Goal: Transaction & Acquisition: Purchase product/service

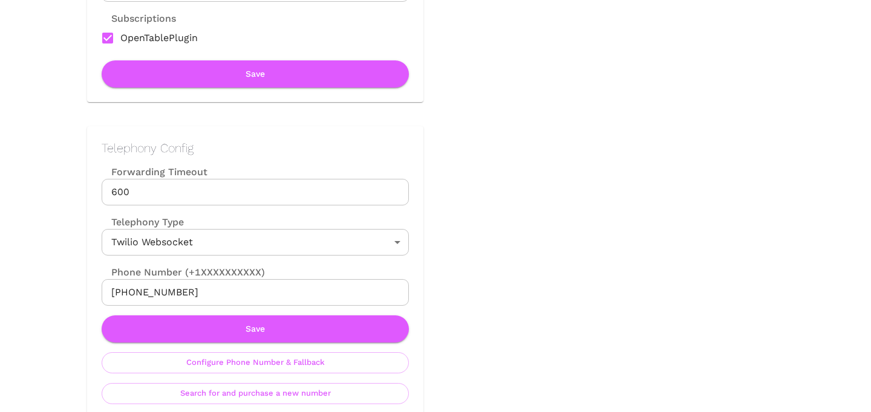
scroll to position [475, 0]
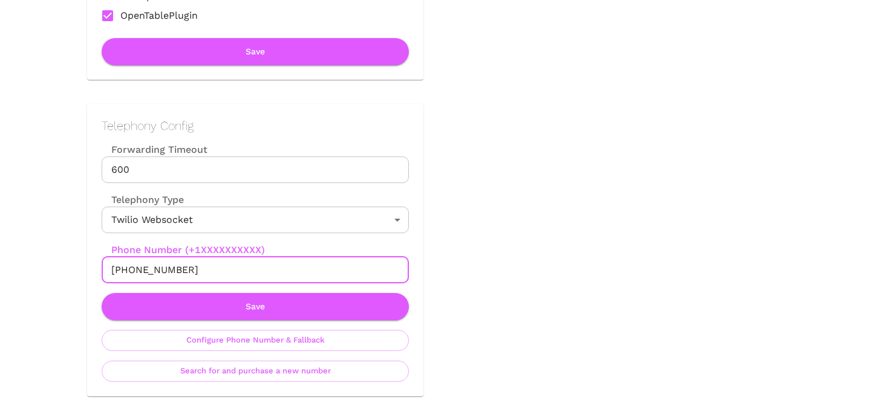
drag, startPoint x: 124, startPoint y: 270, endPoint x: 254, endPoint y: 270, distance: 130.0
click at [254, 270] on input "[PHONE_NUMBER]" at bounding box center [255, 270] width 307 height 27
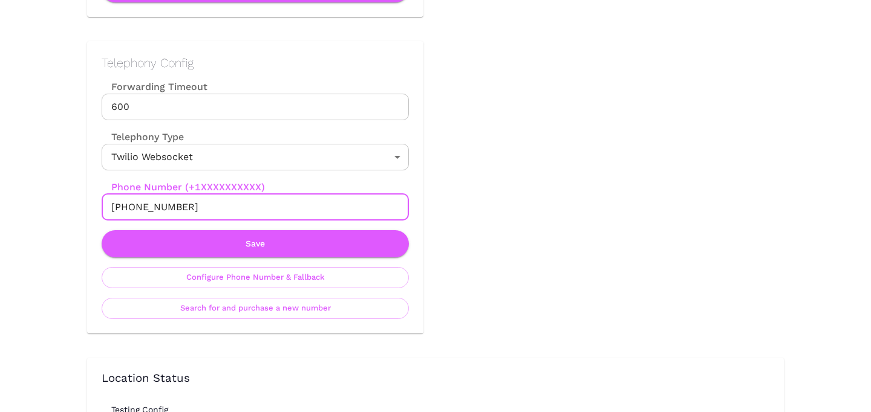
scroll to position [537, 0]
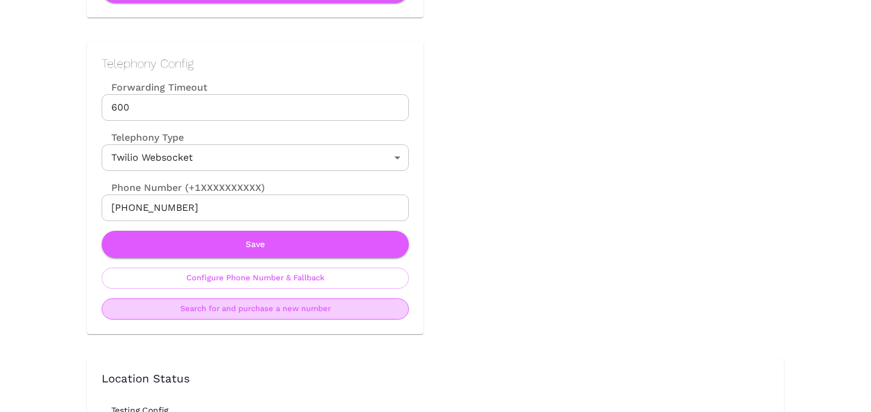
click at [243, 303] on button "Search for and purchase a new number" at bounding box center [255, 309] width 307 height 21
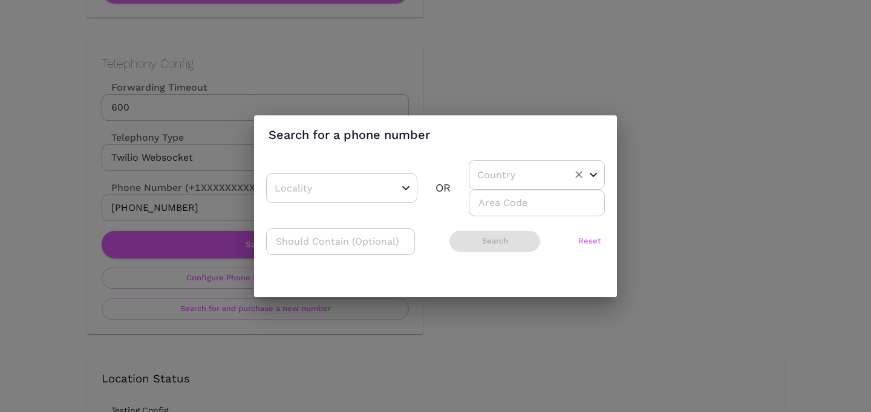
click at [512, 168] on input "text" at bounding box center [518, 175] width 88 height 19
click at [498, 197] on li "US" at bounding box center [532, 206] width 127 height 22
type input "US"
click at [498, 197] on input "number" at bounding box center [537, 203] width 136 height 27
click at [503, 235] on button "Search" at bounding box center [494, 241] width 91 height 21
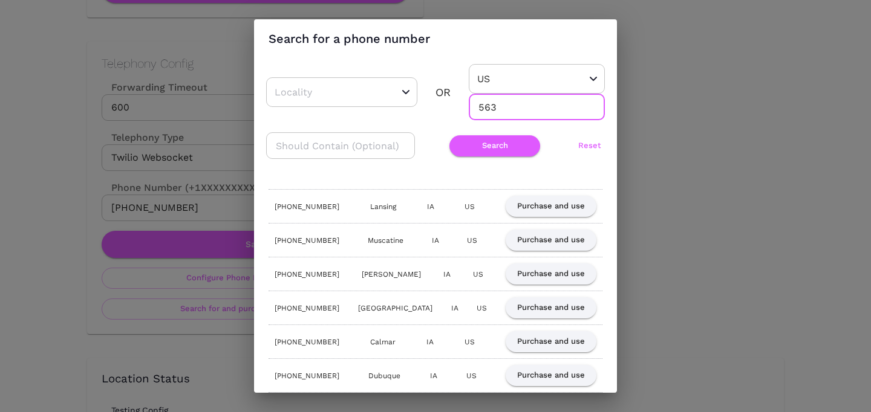
click at [498, 107] on input "563" at bounding box center [537, 107] width 136 height 27
type input "808"
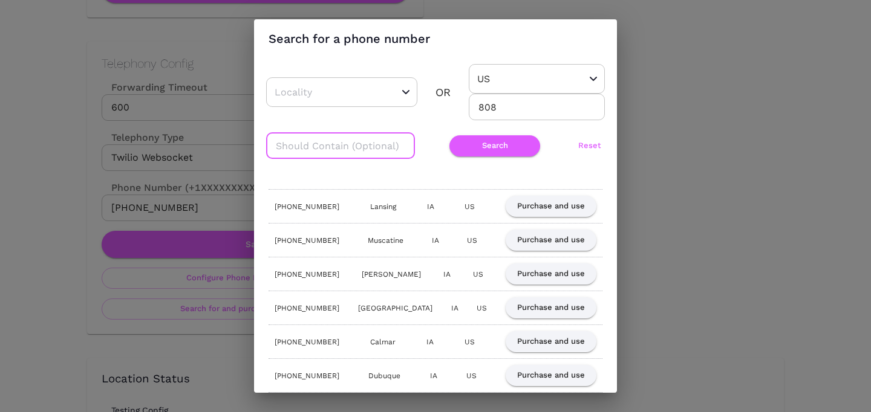
click at [353, 146] on input "text" at bounding box center [340, 145] width 149 height 27
type input "563"
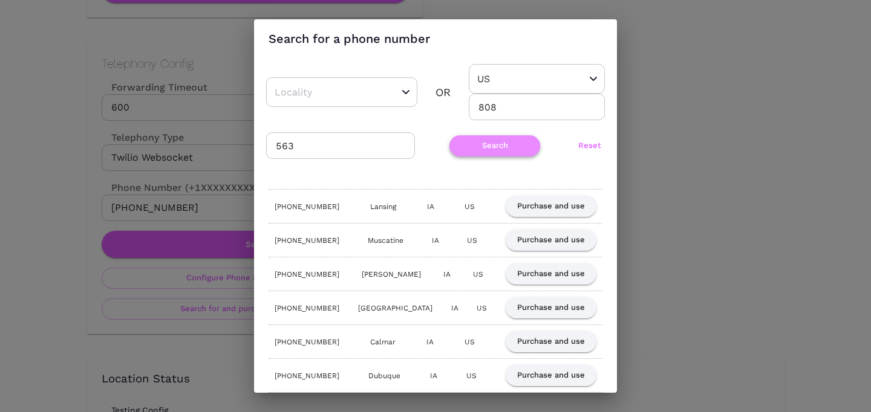
click at [469, 148] on button "Search" at bounding box center [494, 145] width 91 height 21
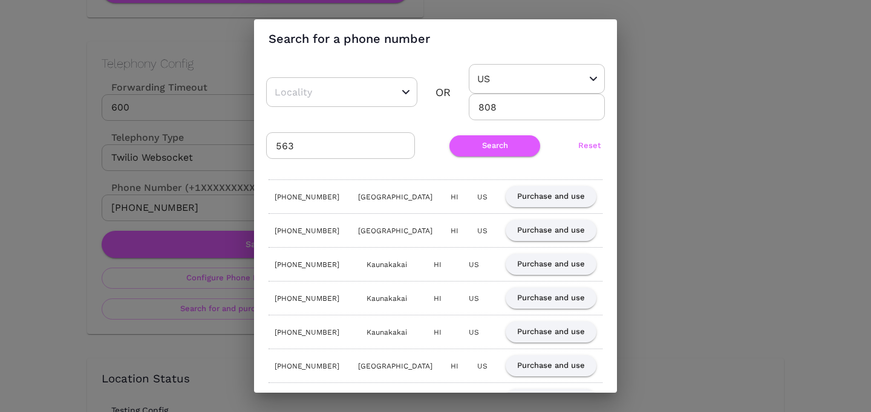
scroll to position [0, 0]
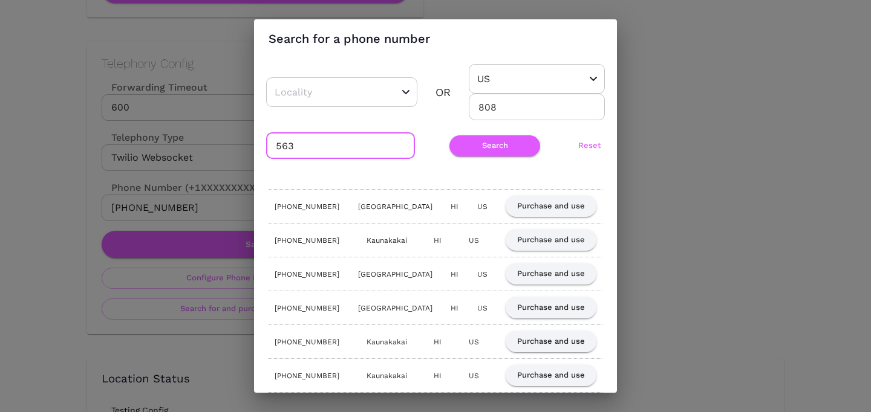
click at [291, 145] on input "563" at bounding box center [340, 145] width 149 height 27
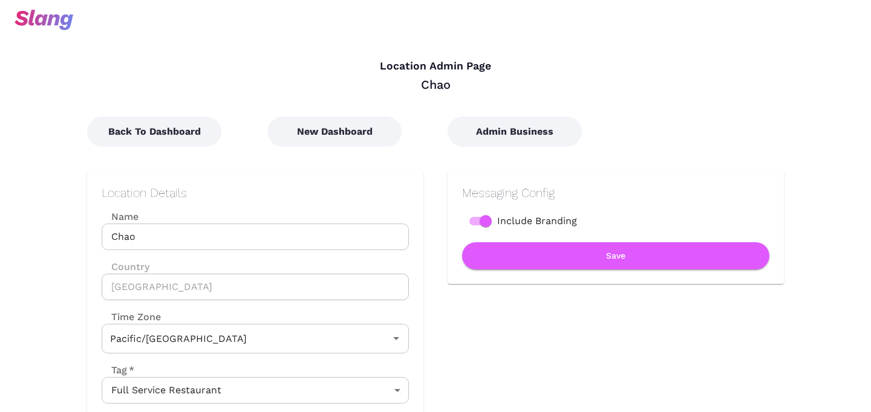
type input "[US_STATE]-[GEOGRAPHIC_DATA] Time"
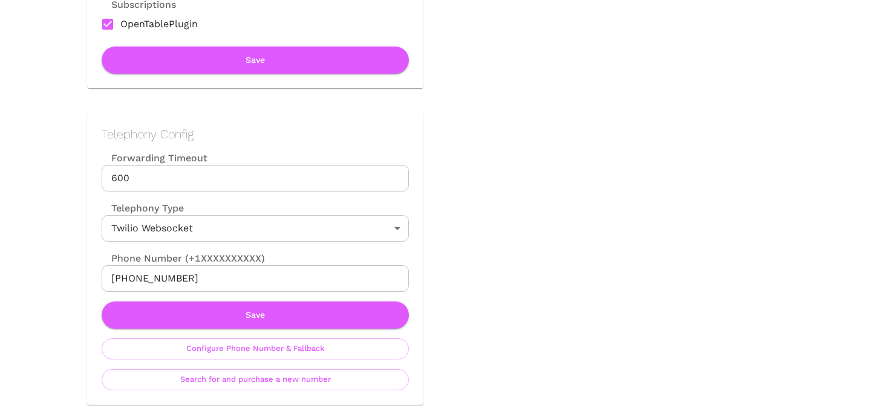
scroll to position [500, 0]
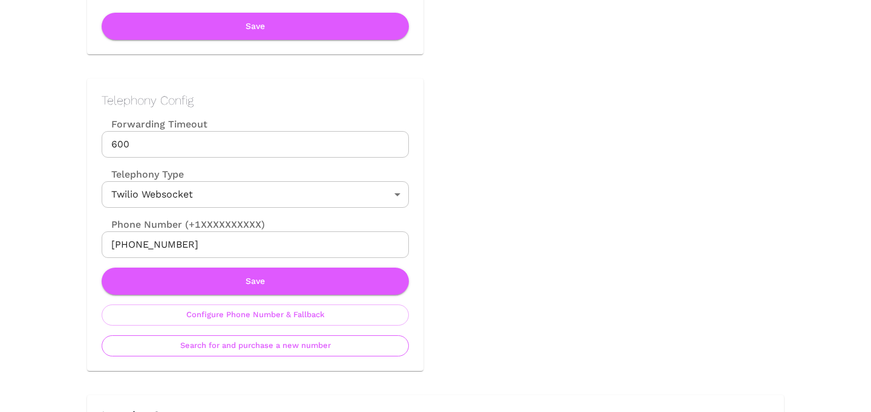
click at [238, 344] on button "Search for and purchase a new number" at bounding box center [255, 346] width 307 height 21
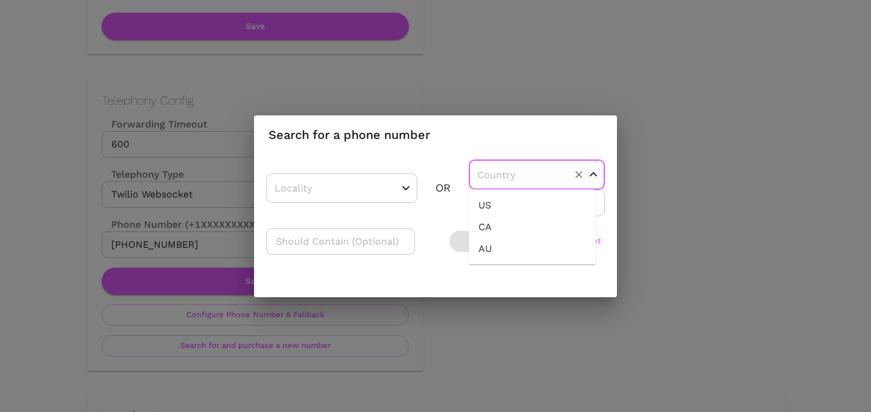
click at [496, 181] on input "text" at bounding box center [518, 175] width 88 height 19
click at [495, 209] on li "US" at bounding box center [532, 206] width 127 height 22
type input "US"
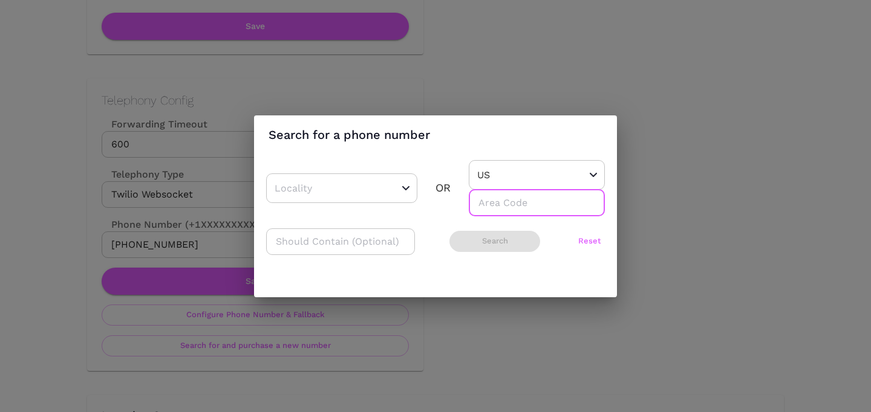
click at [495, 210] on input "number" at bounding box center [537, 203] width 136 height 27
click at [490, 223] on div "​ OR US ​ 808 ​ ​ Search Reset" at bounding box center [435, 213] width 339 height 107
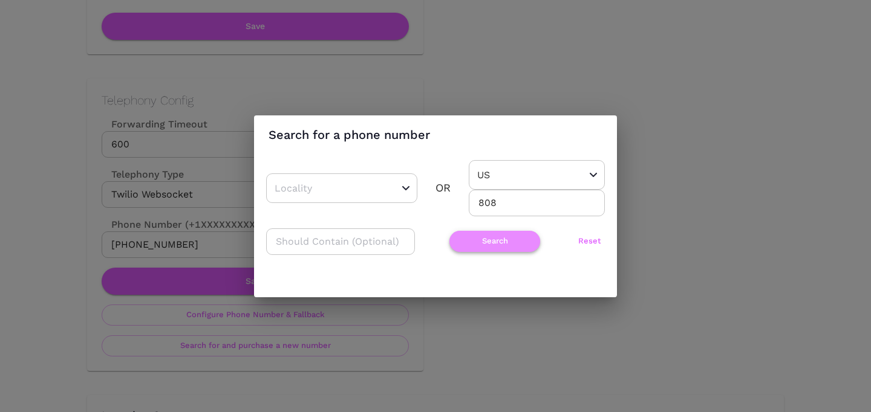
click at [486, 239] on button "Search" at bounding box center [494, 241] width 91 height 21
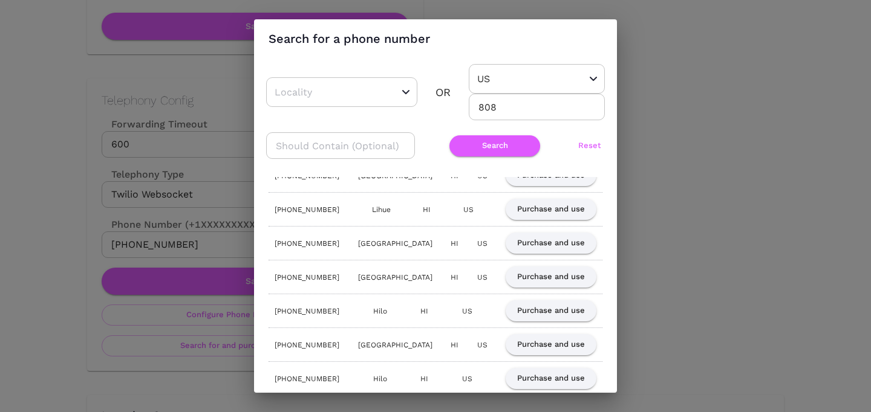
scroll to position [95, 0]
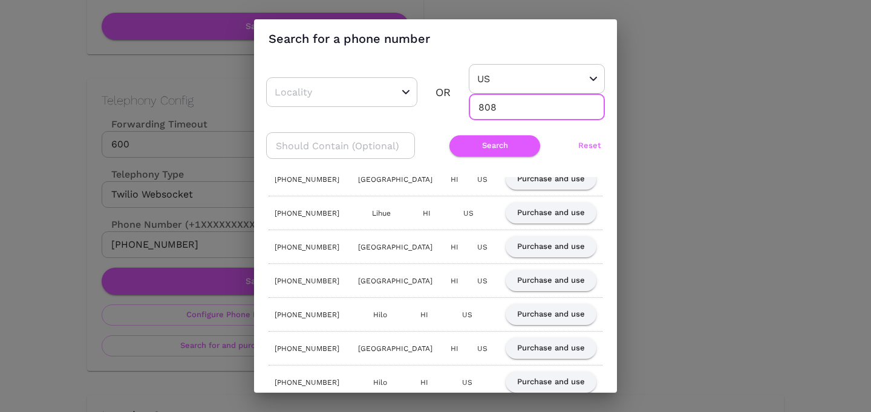
click at [489, 105] on input "808" at bounding box center [537, 107] width 136 height 27
type input "888"
click at [501, 143] on button "Search" at bounding box center [494, 145] width 91 height 21
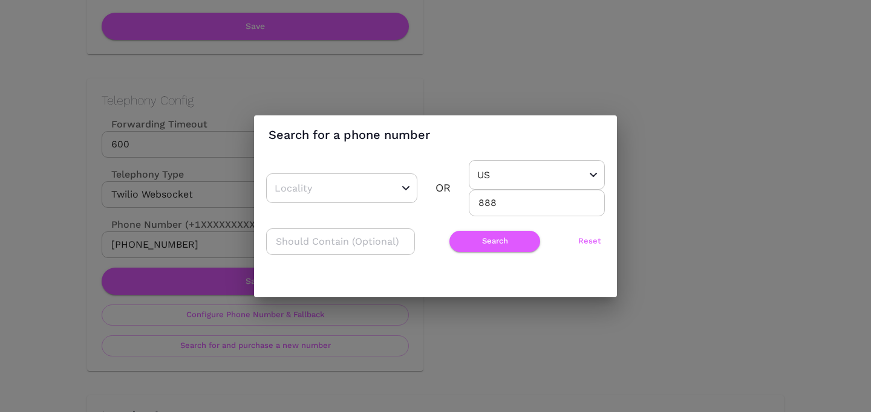
scroll to position [0, 0]
click at [481, 205] on input "888" at bounding box center [537, 203] width 136 height 27
click at [70, 189] on div "Search for a phone number ​ OR US ​ ​ ​ Search Reset" at bounding box center [435, 206] width 871 height 412
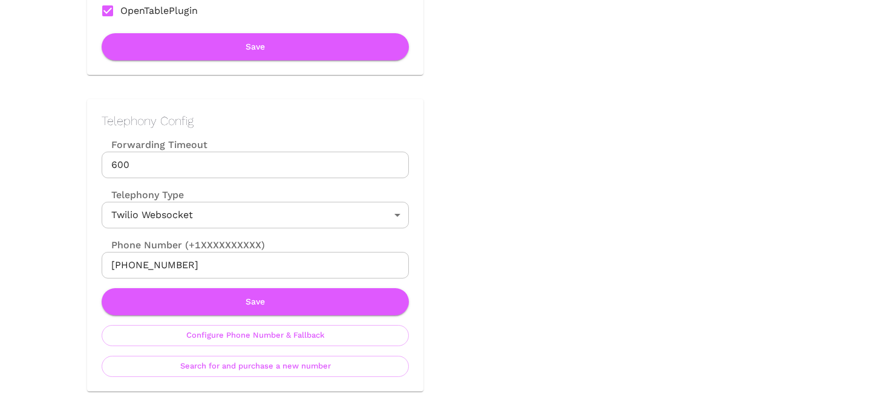
scroll to position [470, 0]
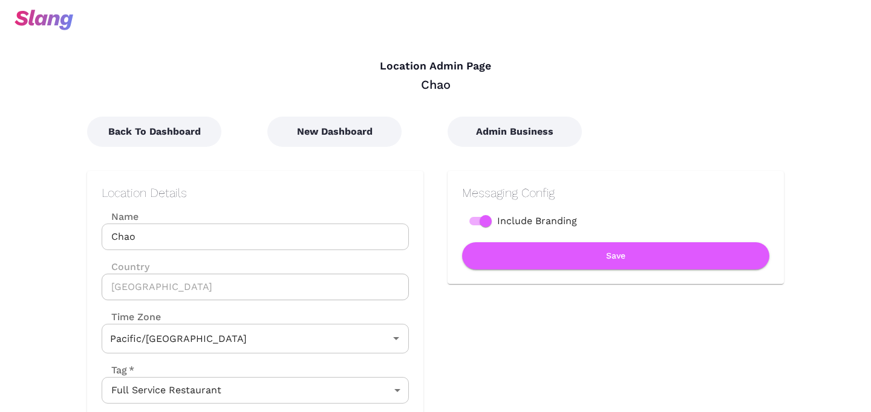
type input "[US_STATE]-[GEOGRAPHIC_DATA] Time"
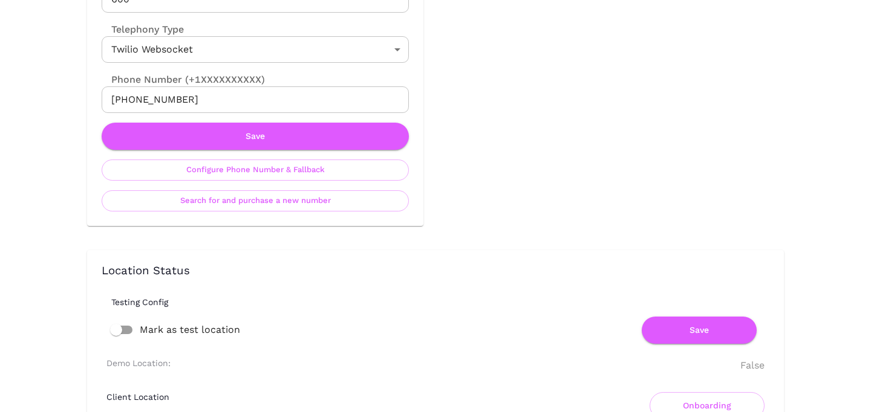
scroll to position [645, 0]
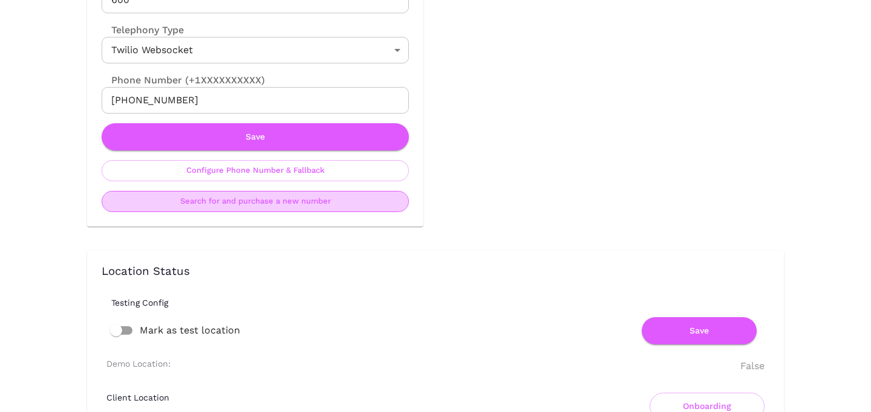
click at [267, 196] on button "Search for and purchase a new number" at bounding box center [255, 201] width 307 height 21
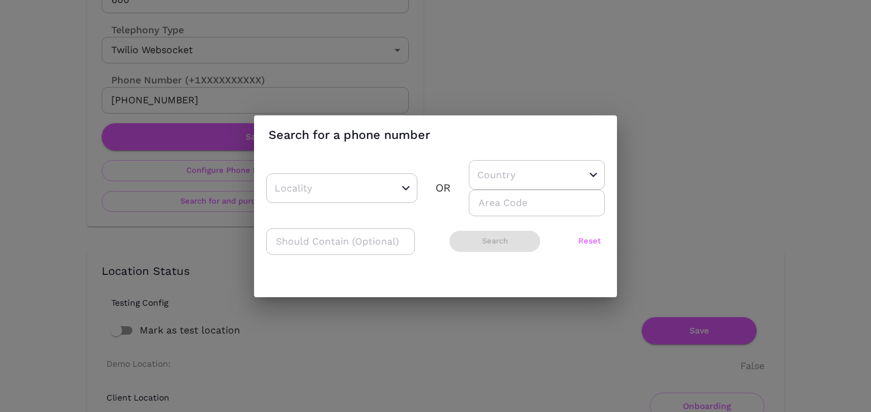
click at [458, 192] on div "​ OR ​ ​" at bounding box center [435, 188] width 339 height 56
click at [480, 183] on input "text" at bounding box center [518, 175] width 88 height 19
click at [486, 210] on li "US" at bounding box center [532, 206] width 127 height 22
type input "US"
click at [486, 210] on input "number" at bounding box center [537, 203] width 136 height 27
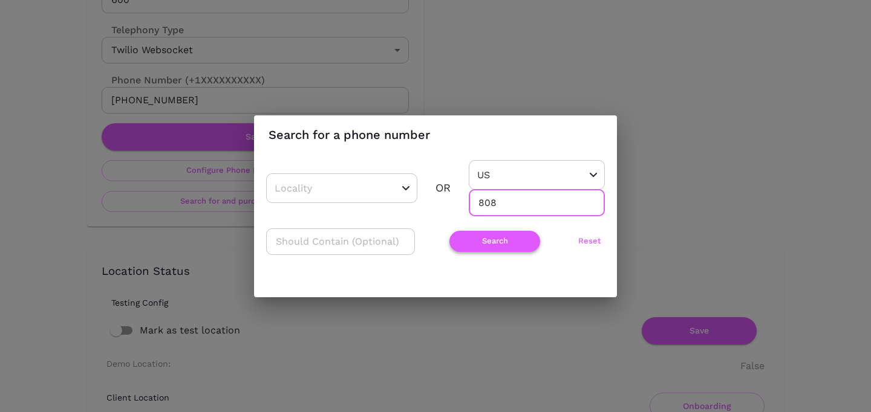
type input "808"
click at [476, 241] on button "Search" at bounding box center [494, 241] width 91 height 21
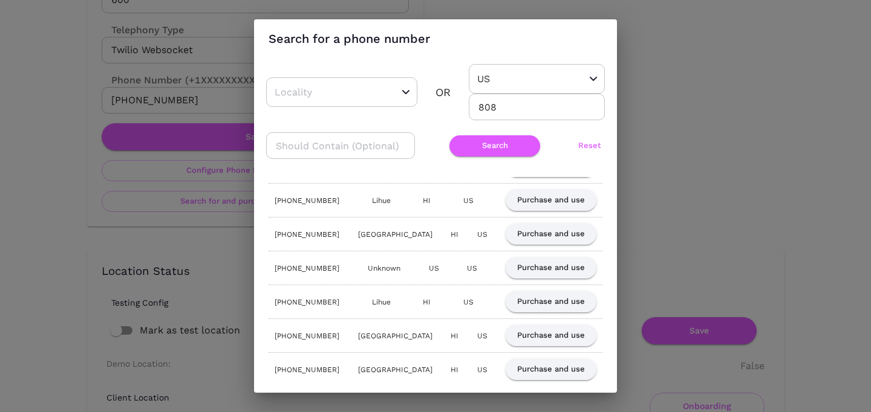
scroll to position [0, 0]
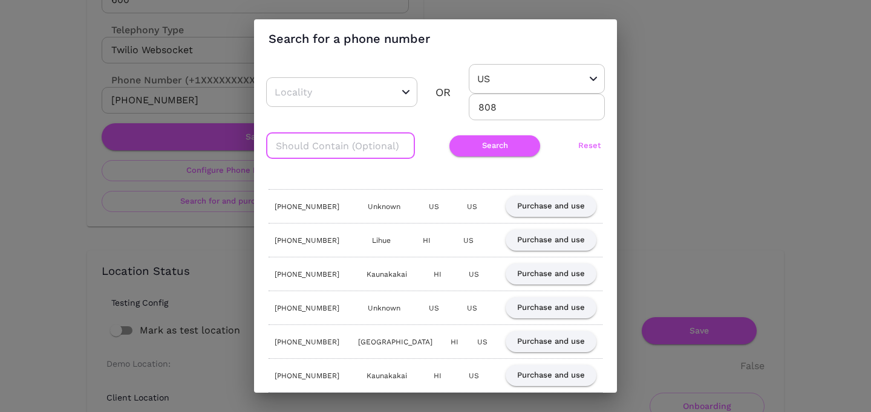
click at [307, 149] on input "text" at bounding box center [340, 145] width 149 height 27
type input "563"
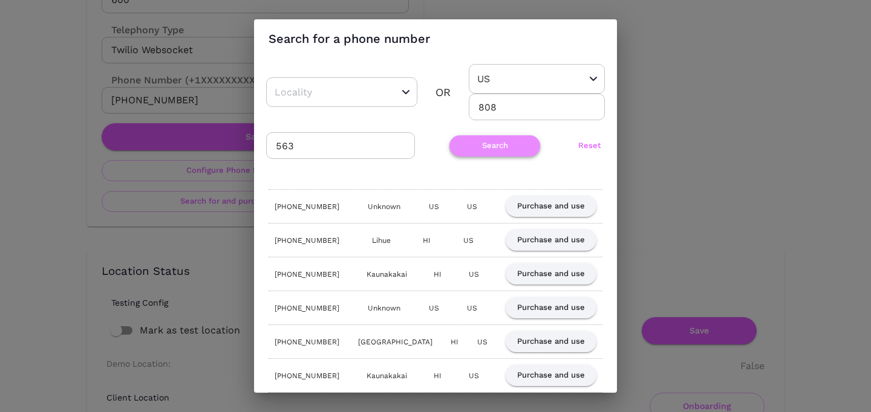
click at [471, 142] on button "Search" at bounding box center [494, 145] width 91 height 21
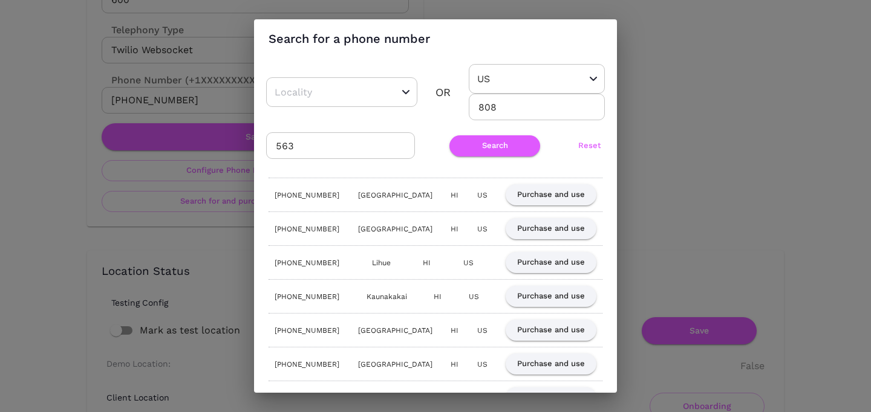
scroll to position [655, 0]
click at [333, 132] on div "​ OR US ​ 808 ​ 563 ​ Search Reset" at bounding box center [435, 117] width 339 height 107
click at [331, 137] on input "563" at bounding box center [340, 145] width 149 height 27
click at [331, 136] on input "563" at bounding box center [340, 145] width 149 height 27
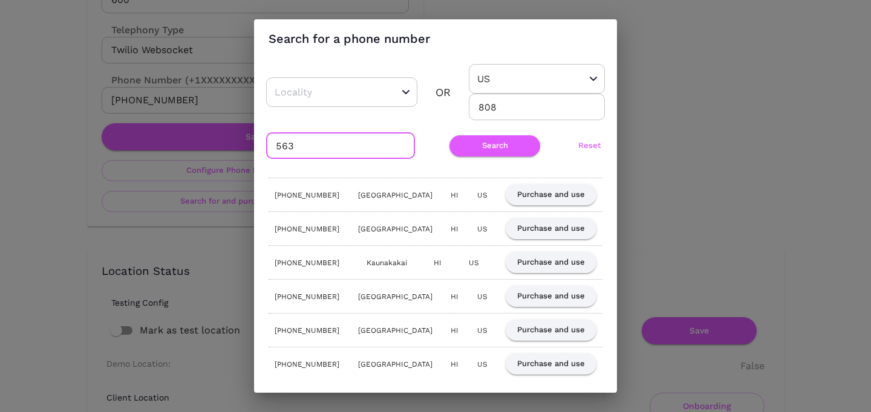
click at [325, 154] on input "563" at bounding box center [340, 145] width 149 height 27
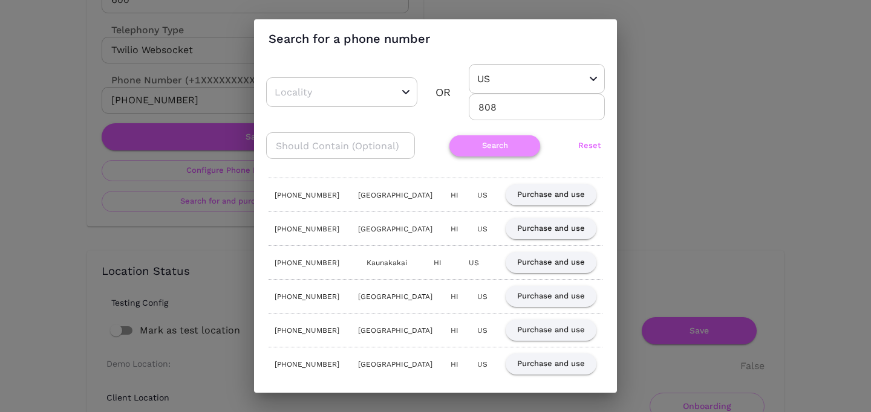
click at [470, 154] on button "Search" at bounding box center [494, 145] width 91 height 21
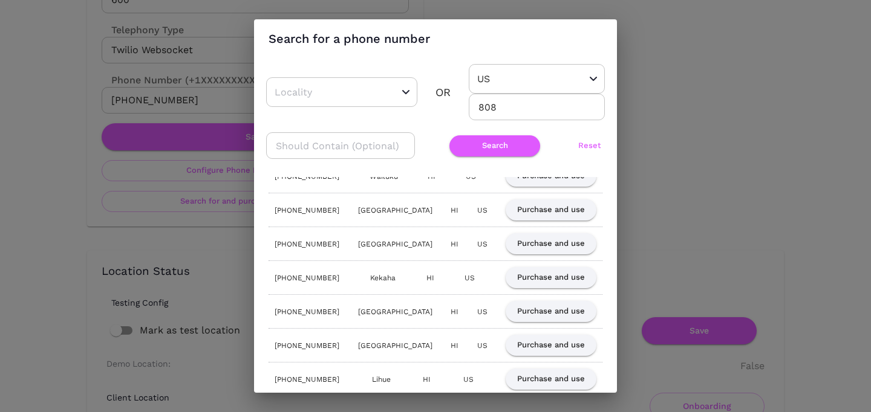
scroll to position [631, 0]
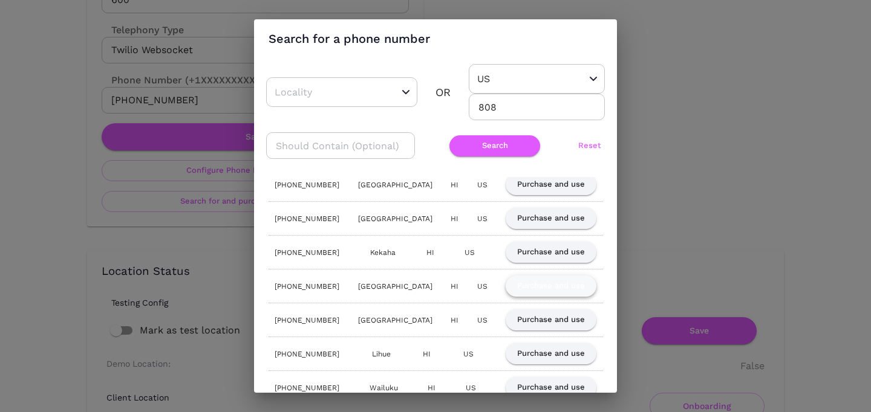
click at [541, 292] on button "Purchase and use" at bounding box center [551, 286] width 91 height 21
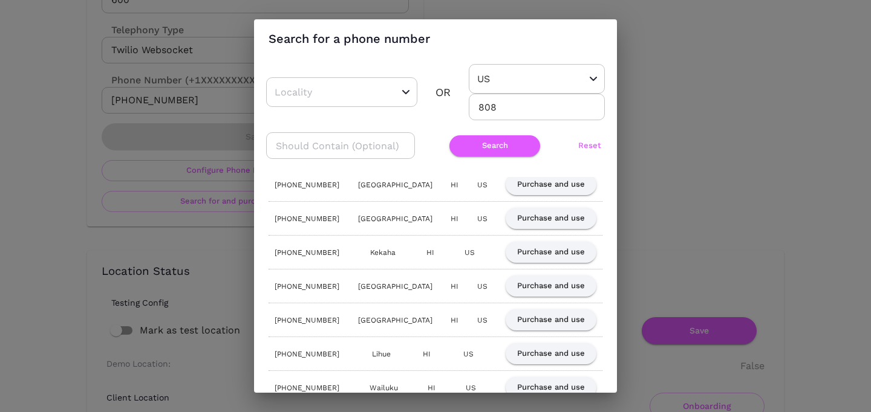
scroll to position [0, 0]
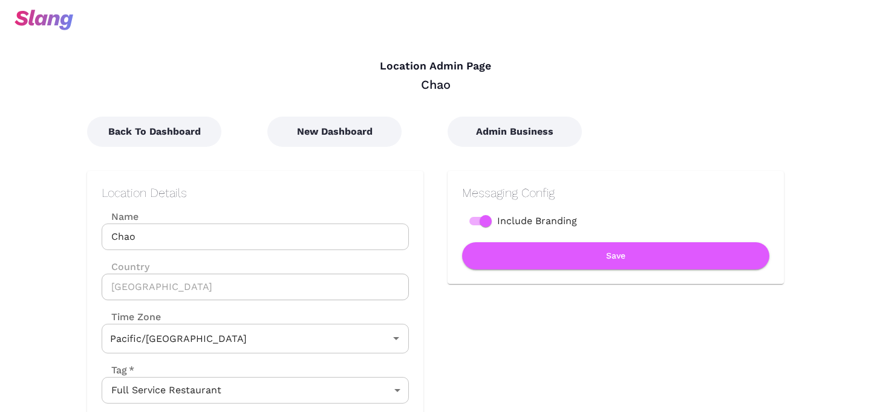
type input "[US_STATE]-[GEOGRAPHIC_DATA] Time"
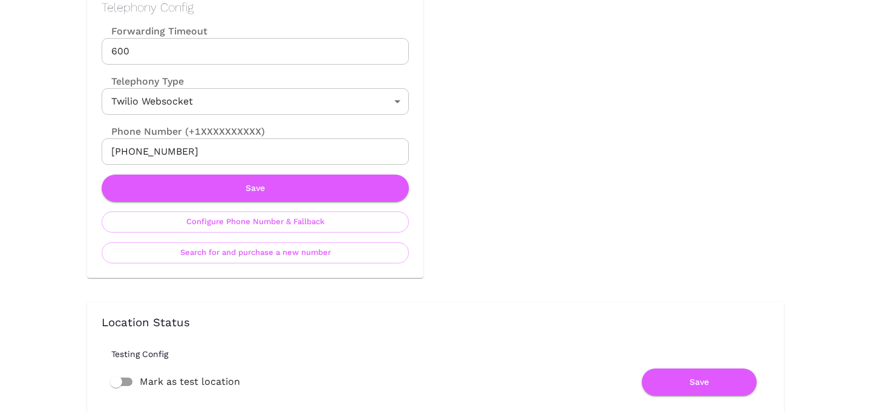
scroll to position [595, 0]
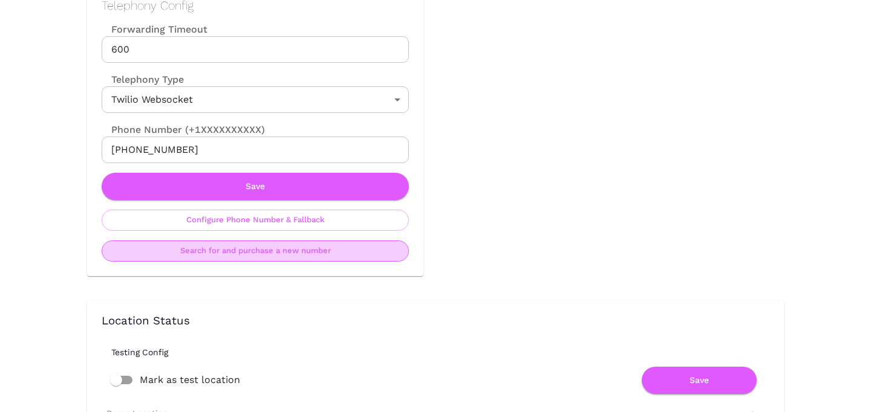
click at [269, 250] on button "Search for and purchase a new number" at bounding box center [255, 251] width 307 height 21
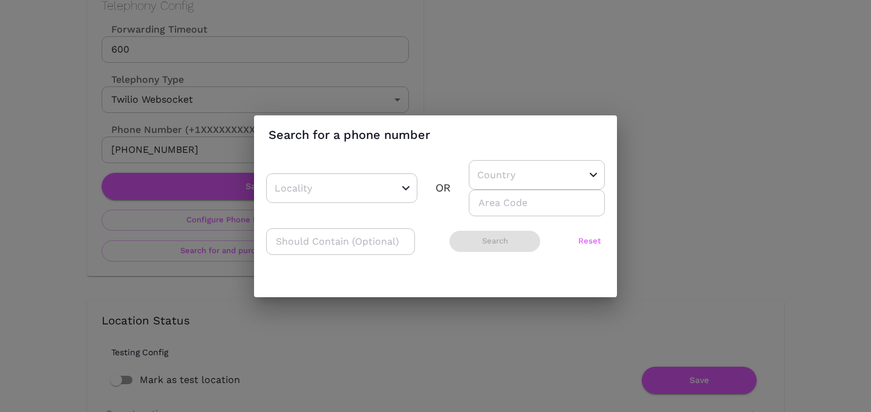
click at [425, 362] on div "Search for a phone number ​ OR ​ ​ ​ Search Reset" at bounding box center [435, 206] width 871 height 412
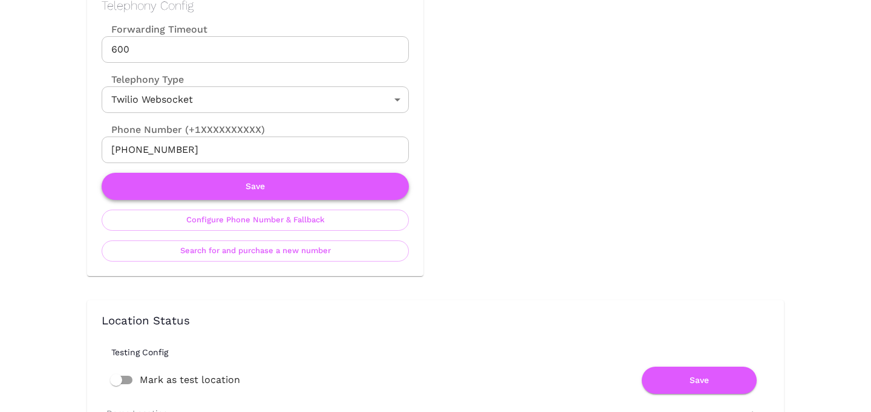
click at [307, 185] on button "Save" at bounding box center [255, 186] width 307 height 27
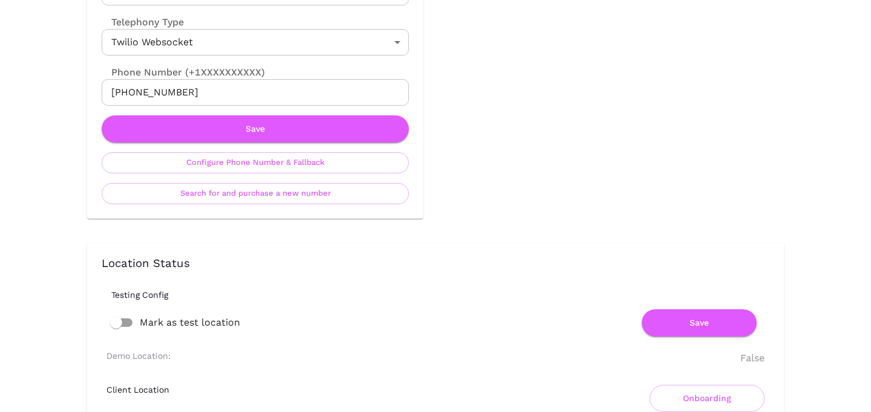
scroll to position [651, 0]
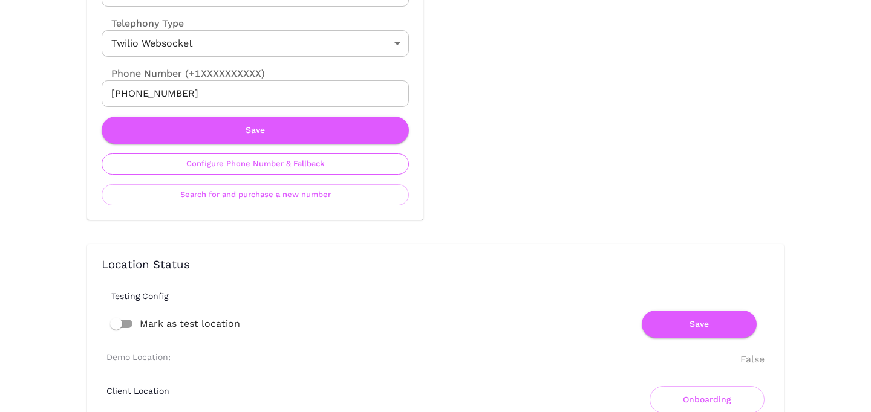
click at [246, 171] on button "Configure Phone Number & Fallback" at bounding box center [255, 164] width 307 height 21
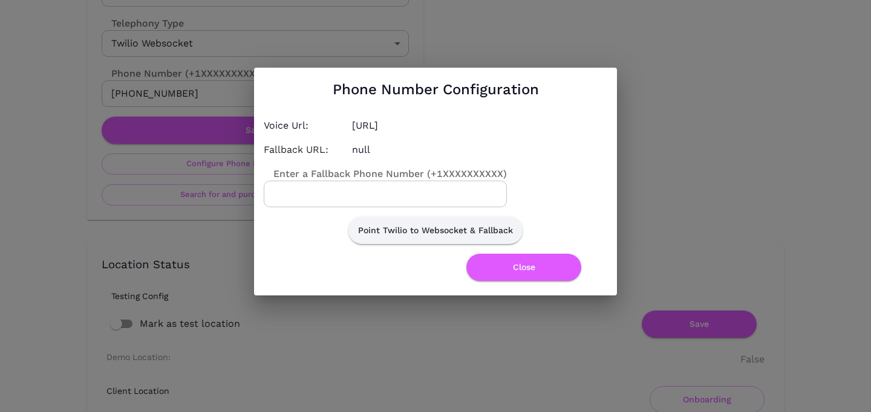
click at [317, 198] on input "Enter a Fallback Phone Number (+1XXXXXXXXXX)" at bounding box center [385, 194] width 243 height 27
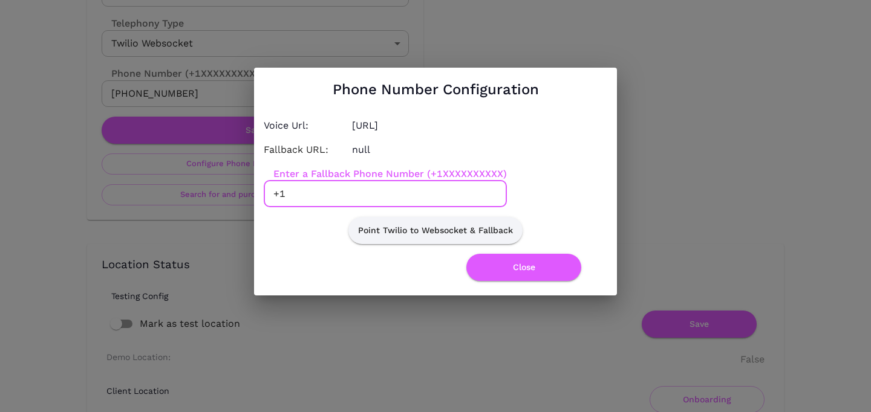
paste input "8088880141"
type input "+18088880141"
click at [409, 227] on button "Point Twilio to Websocket & Fallback" at bounding box center [435, 230] width 174 height 27
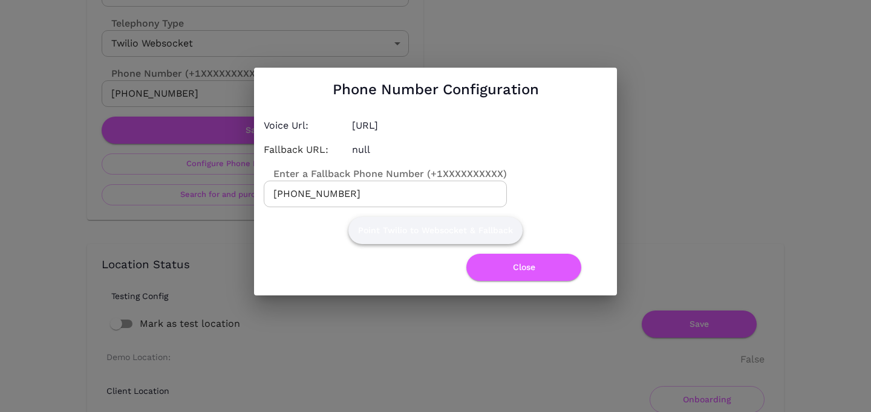
click at [409, 227] on button "Point Twilio to Websocket & Fallback" at bounding box center [435, 230] width 174 height 27
click at [524, 264] on button "Close" at bounding box center [523, 267] width 115 height 27
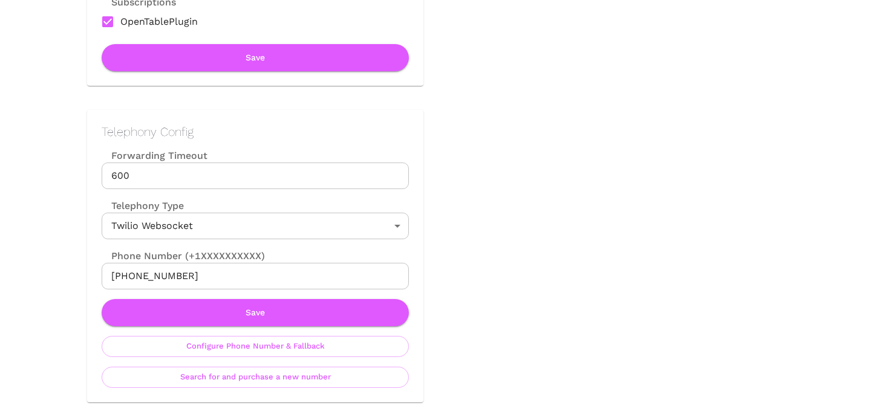
scroll to position [474, 0]
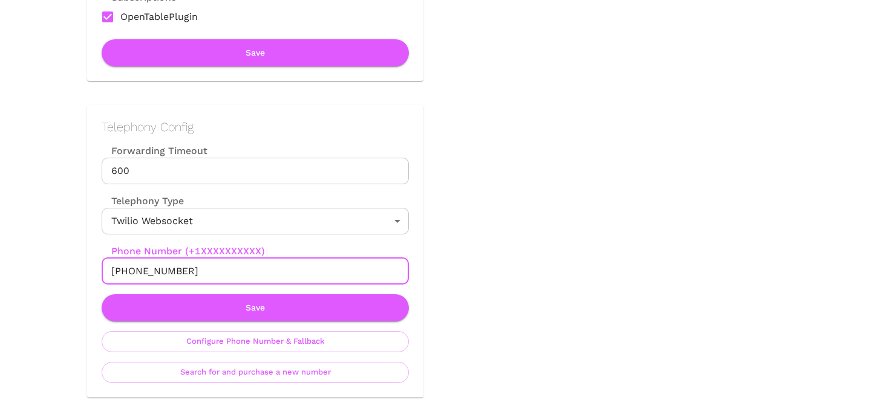
drag, startPoint x: 124, startPoint y: 272, endPoint x: 224, endPoint y: 272, distance: 100.4
click at [224, 272] on input "[PHONE_NUMBER]" at bounding box center [255, 271] width 307 height 27
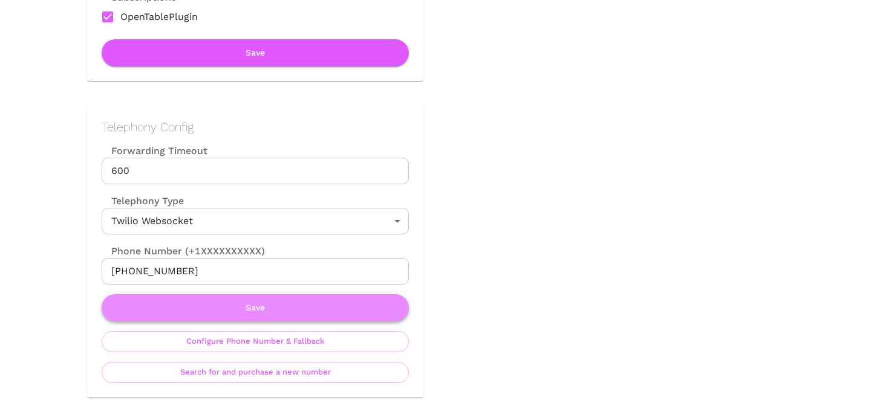
click at [232, 315] on button "Save" at bounding box center [255, 308] width 307 height 27
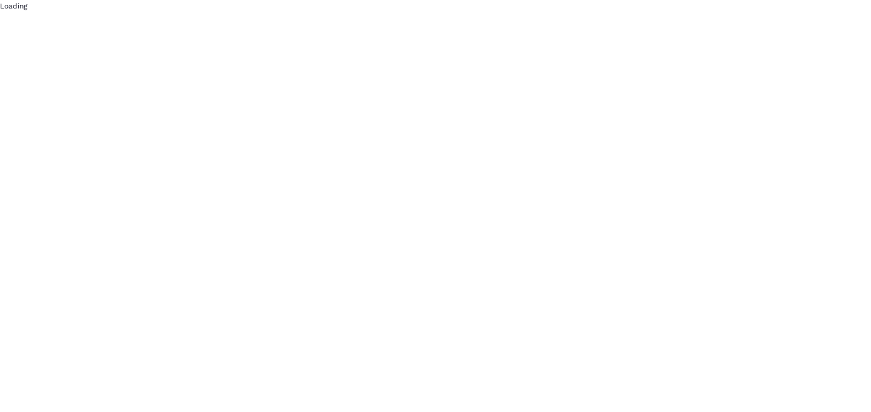
scroll to position [0, 0]
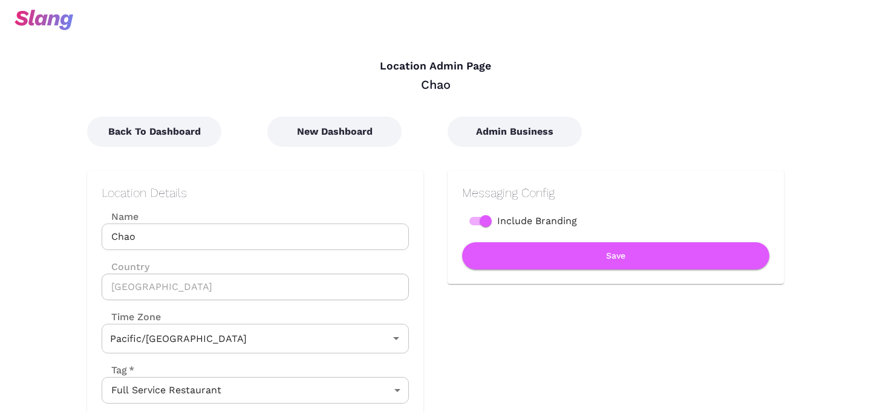
type input "[US_STATE]-[GEOGRAPHIC_DATA] Time"
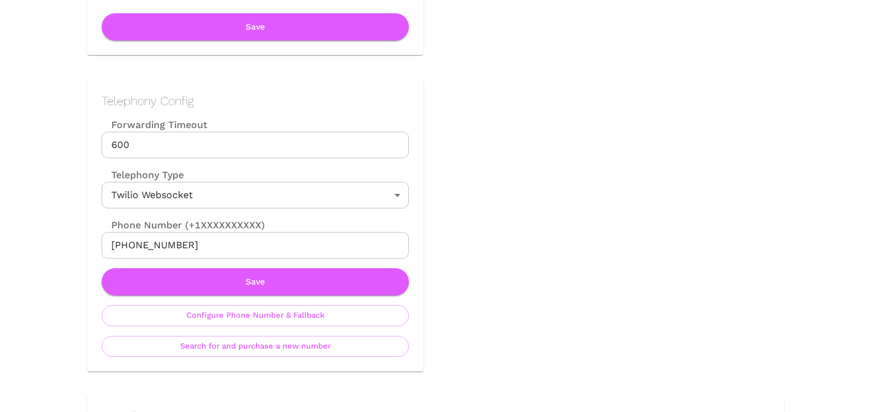
scroll to position [497, 0]
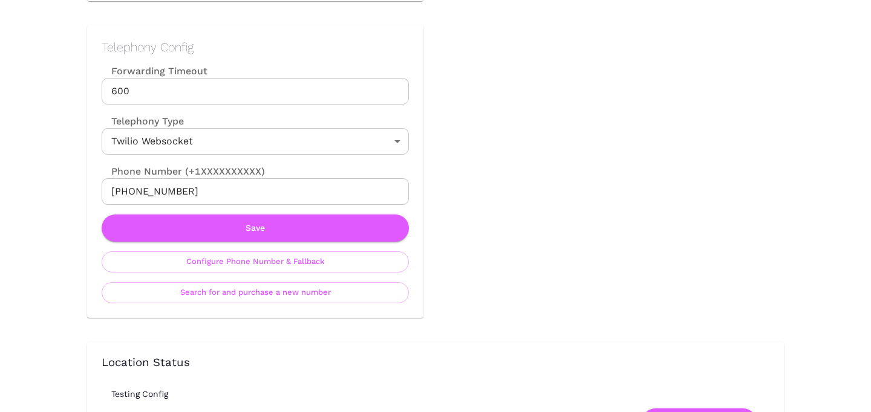
scroll to position [550, 0]
